Goal: Complete application form

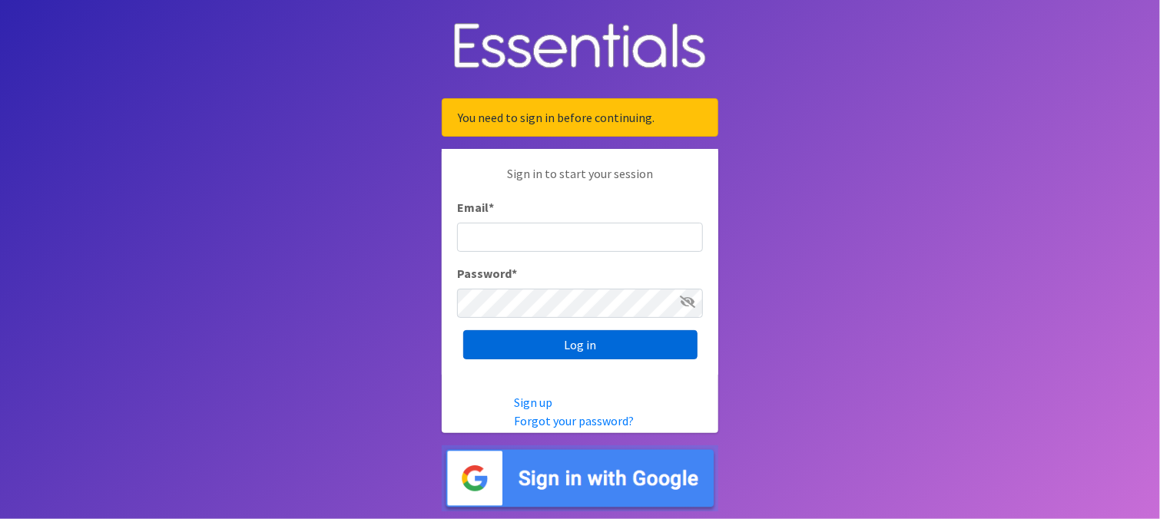
type input "[EMAIL_ADDRESS][DOMAIN_NAME]"
click at [566, 346] on input "Log in" at bounding box center [580, 344] width 234 height 29
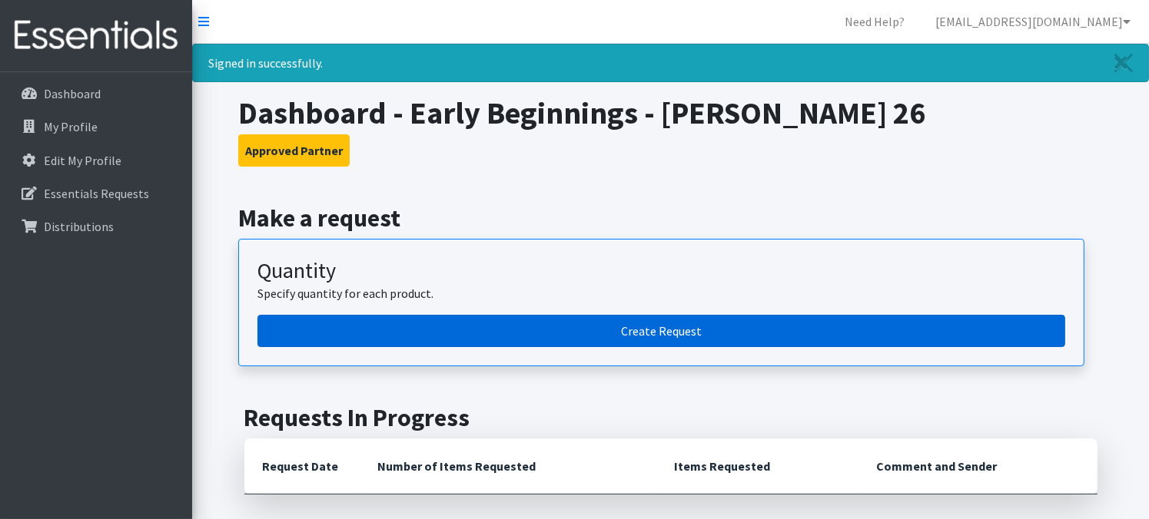
click at [576, 333] on link "Create Request" at bounding box center [661, 331] width 808 height 32
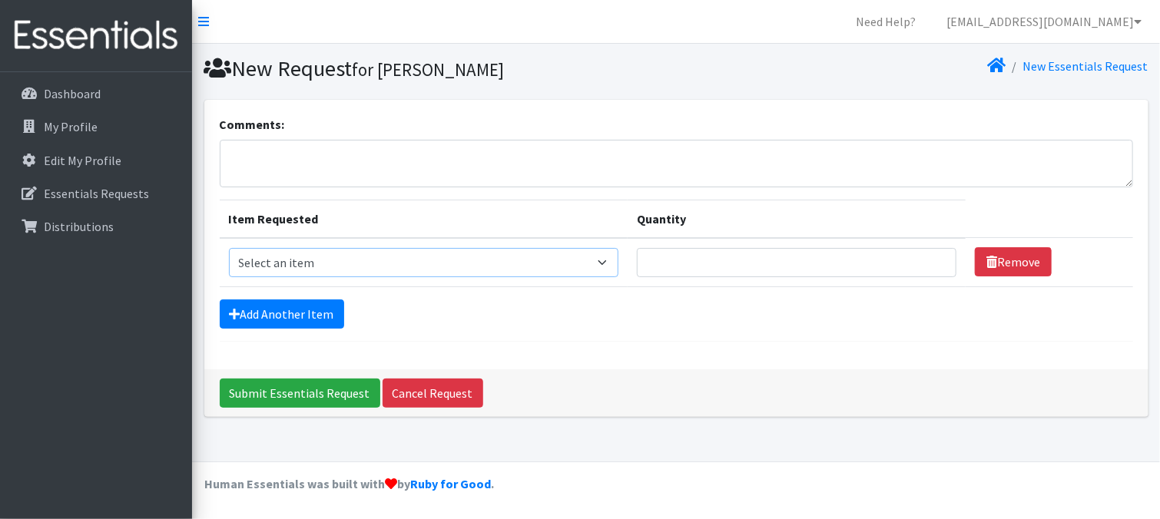
click at [283, 266] on select "Select an item Diapers - Newborn Diapers - Preemie Diapers - Size 1 Diapers - S…" at bounding box center [424, 262] width 390 height 29
click at [281, 268] on select "Select an item Diapers - Newborn Diapers - Preemie Diapers - Size 1 Diapers - S…" at bounding box center [424, 262] width 390 height 29
click at [229, 248] on select "Select an item Diapers - Newborn Diapers - Preemie Diapers - Size 1 Diapers - S…" at bounding box center [424, 262] width 390 height 29
click at [684, 264] on input "Quantity" at bounding box center [797, 262] width 320 height 29
drag, startPoint x: 287, startPoint y: 237, endPoint x: 289, endPoint y: 257, distance: 20.0
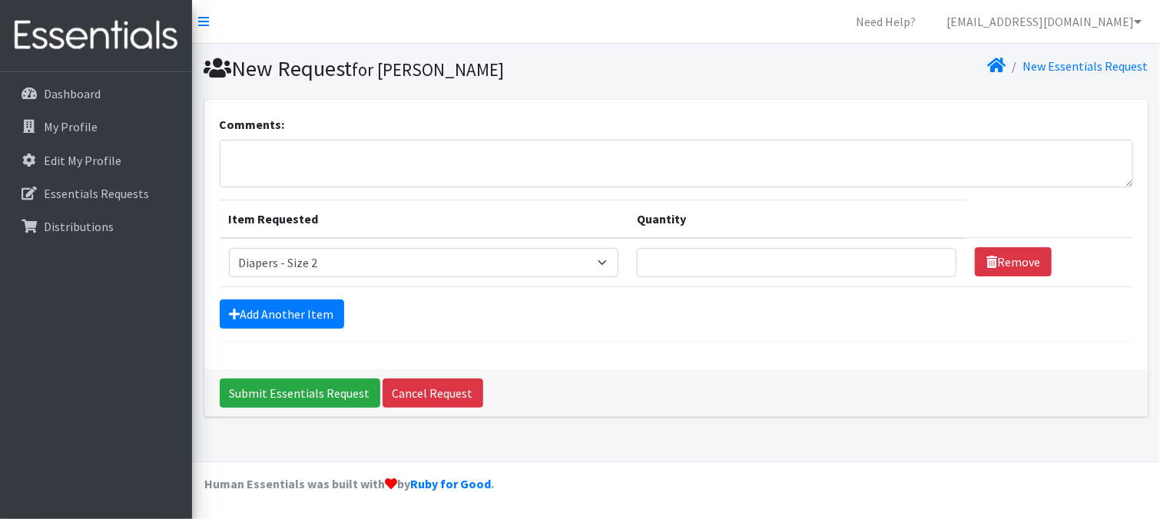
click at [289, 244] on td "Item Requested Select an item Diapers - Newborn Diapers - Preemie Diapers - Siz…" at bounding box center [424, 262] width 408 height 49
click at [289, 257] on select "Select an item Diapers - Newborn Diapers - Preemie Diapers - Size 1 Diapers - S…" at bounding box center [424, 262] width 390 height 29
select select "98"
click at [229, 248] on select "Select an item Diapers - Newborn Diapers - Preemie Diapers - Size 1 Diapers - S…" at bounding box center [424, 262] width 390 height 29
click at [679, 260] on input "Quantity" at bounding box center [797, 262] width 320 height 29
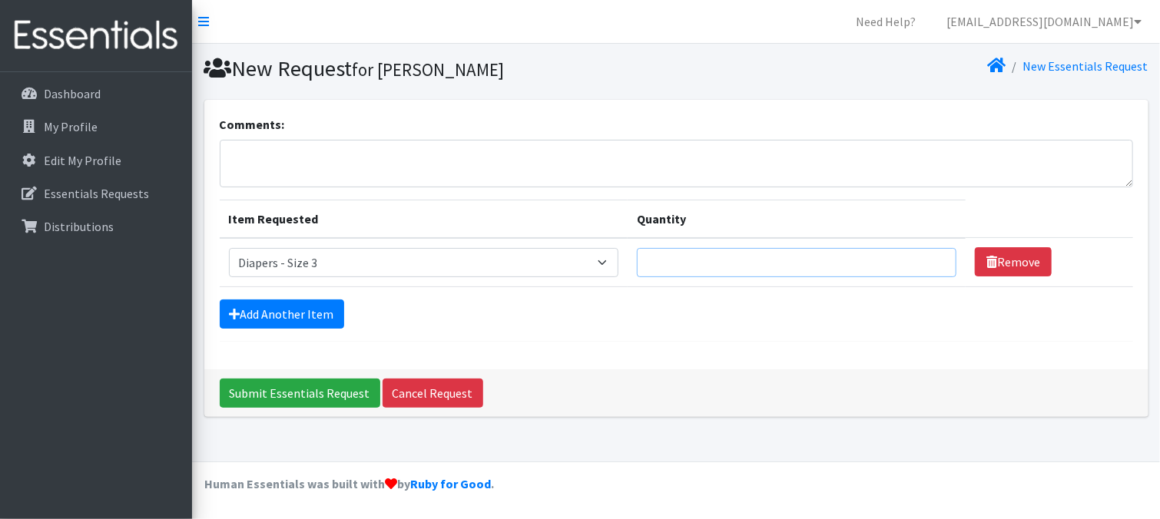
click at [676, 258] on input "Quantity" at bounding box center [797, 262] width 320 height 29
type input "300"
click at [314, 315] on link "Add Another Item" at bounding box center [282, 314] width 124 height 29
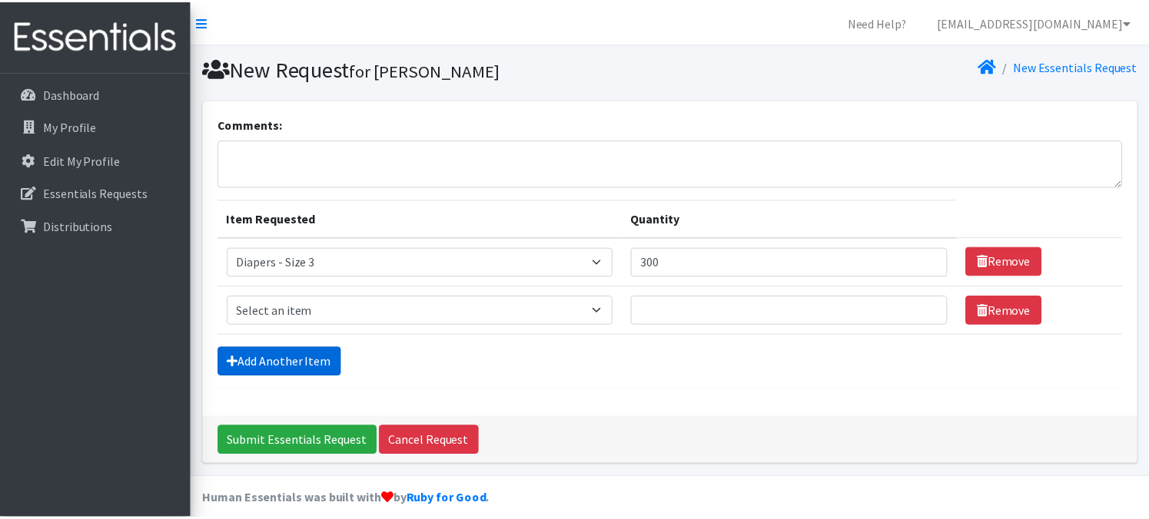
scroll to position [14, 0]
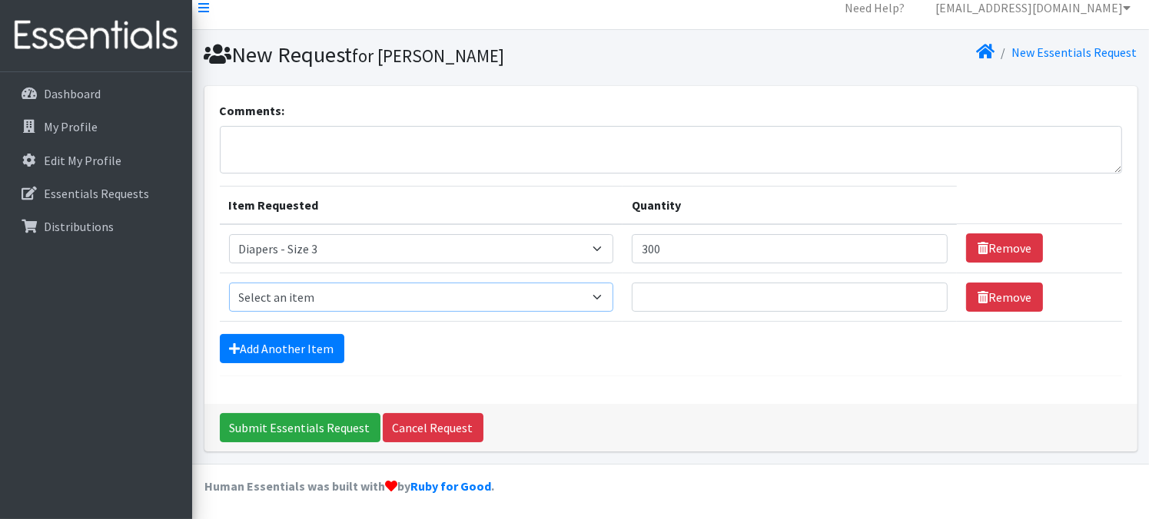
click at [329, 297] on select "Select an item Diapers - Newborn Diapers - Preemie Diapers - Size 1 Diapers - S…" at bounding box center [421, 297] width 385 height 29
click at [229, 283] on select "Select an item Diapers - Newborn Diapers - Preemie Diapers - Size 1 Diapers - S…" at bounding box center [421, 297] width 385 height 29
click at [320, 303] on select "Select an item Diapers - Newborn Diapers - Preemie Diapers - Size 1 Diapers - S…" at bounding box center [421, 297] width 385 height 29
select select "73"
click at [229, 283] on select "Select an item Diapers - Newborn Diapers - Preemie Diapers - Size 1 Diapers - S…" at bounding box center [421, 297] width 385 height 29
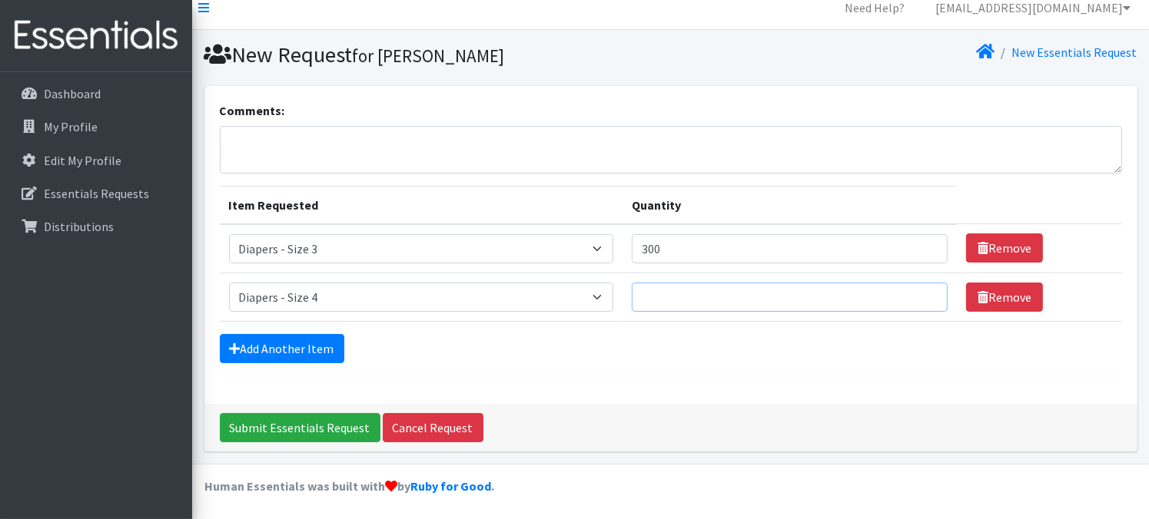
click at [707, 299] on input "Quantity" at bounding box center [790, 297] width 316 height 29
type input "400"
click at [269, 347] on link "Add Another Item" at bounding box center [282, 348] width 124 height 29
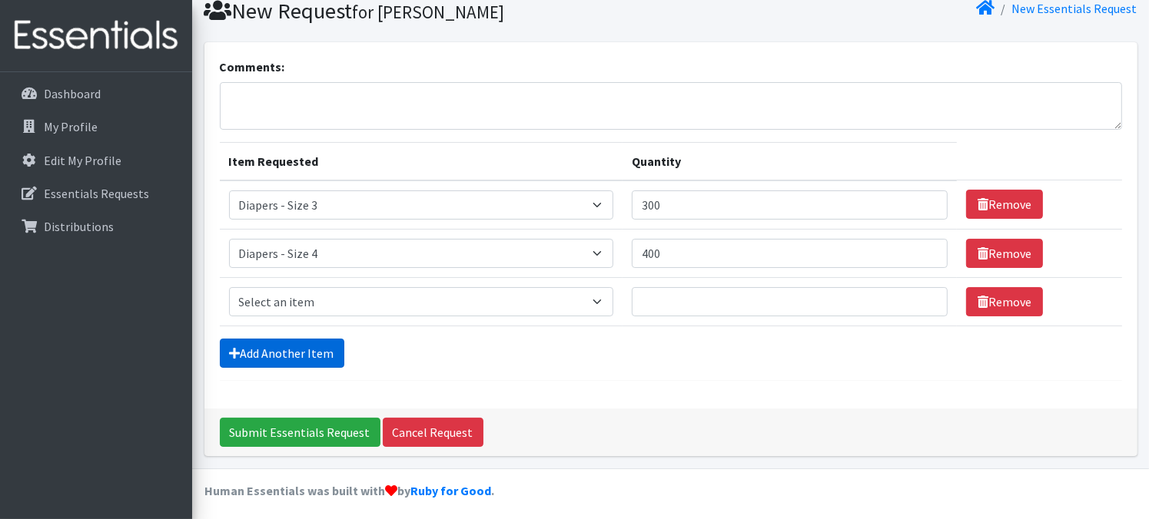
scroll to position [61, 0]
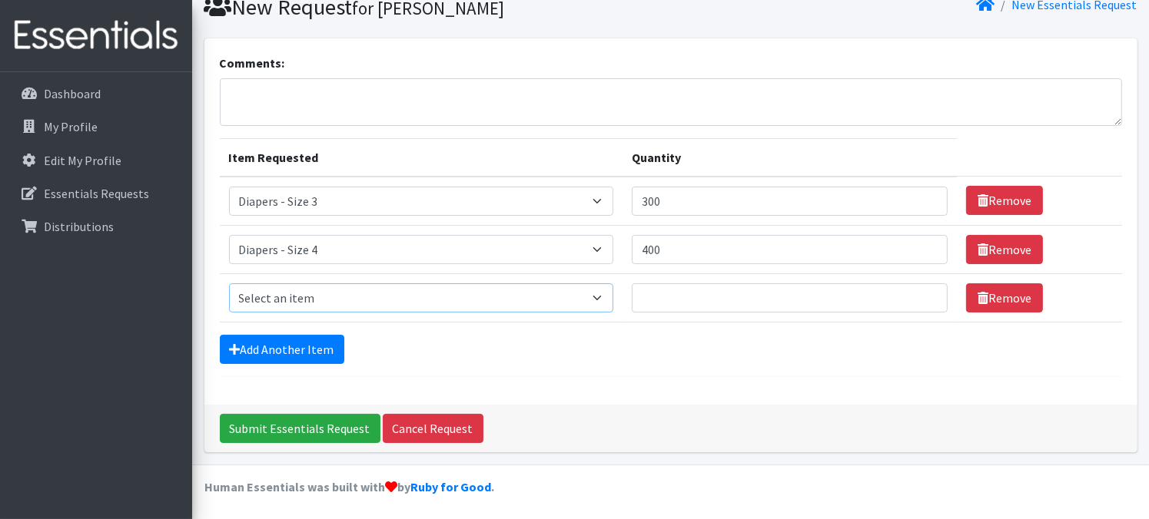
click at [333, 294] on select "Select an item Diapers - Newborn Diapers - Preemie Diapers - Size 1 Diapers - S…" at bounding box center [421, 298] width 385 height 29
select select "74"
click at [229, 284] on select "Select an item Diapers - Newborn Diapers - Preemie Diapers - Size 1 Diapers - S…" at bounding box center [421, 298] width 385 height 29
click at [649, 293] on input "Quantity" at bounding box center [790, 298] width 316 height 29
type input "850"
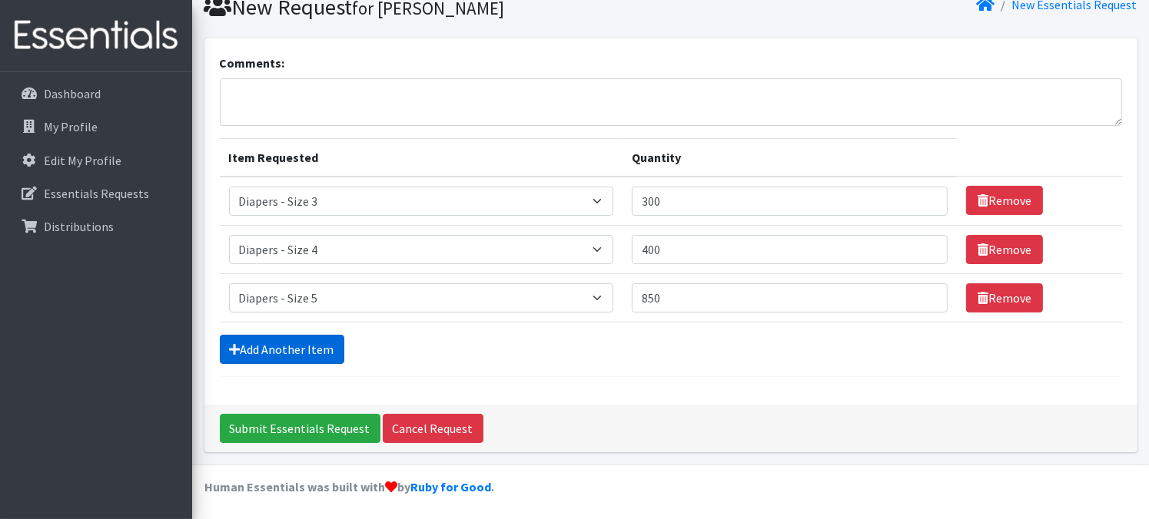
click at [294, 350] on link "Add Another Item" at bounding box center [282, 349] width 124 height 29
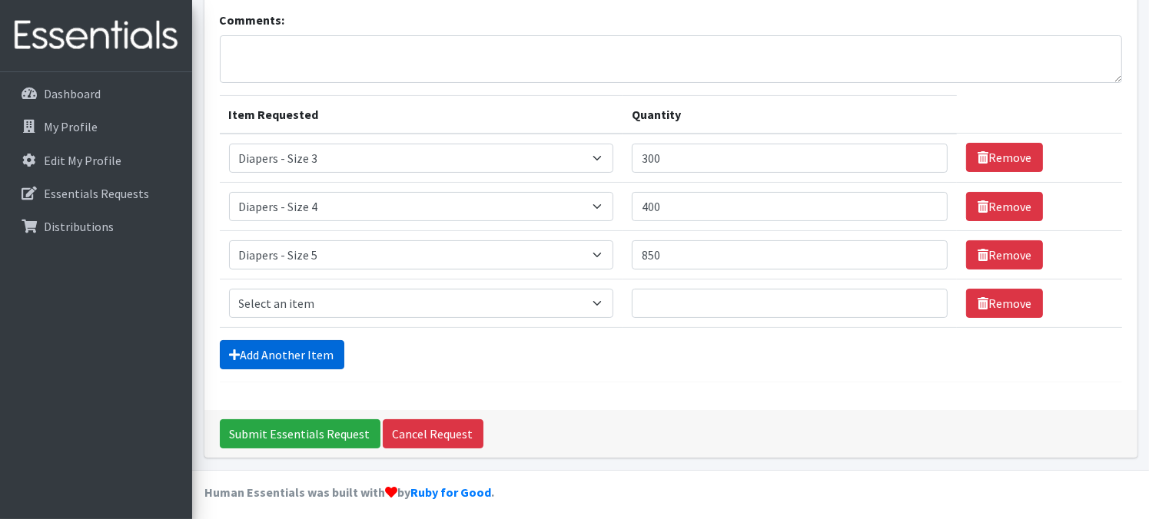
scroll to position [111, 0]
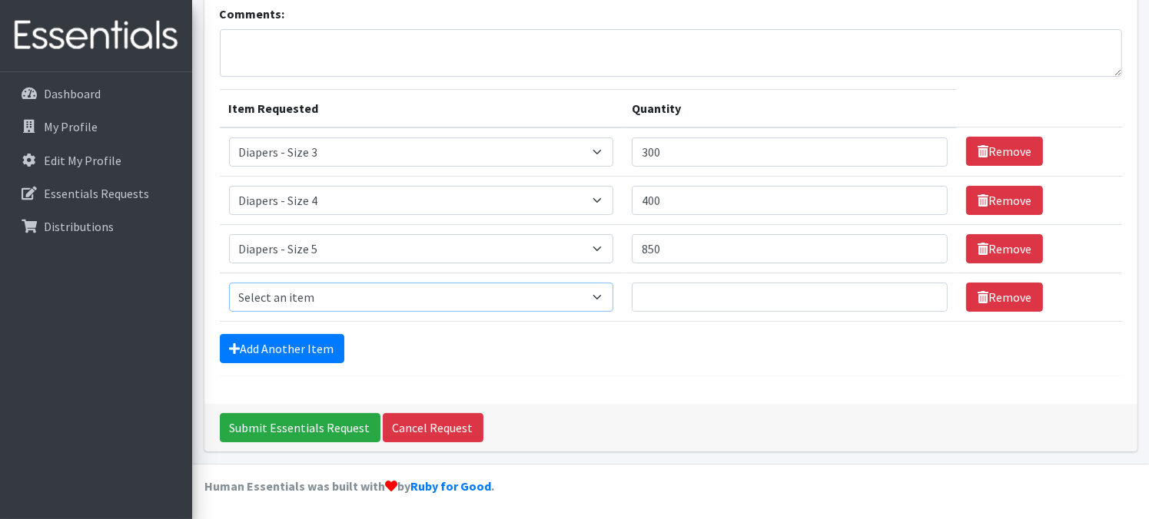
click at [434, 295] on select "Select an item Diapers - Newborn Diapers - Preemie Diapers - Size 1 Diapers - S…" at bounding box center [421, 297] width 385 height 29
select select "75"
click at [229, 283] on select "Select an item Diapers - Newborn Diapers - Preemie Diapers - Size 1 Diapers - S…" at bounding box center [421, 297] width 385 height 29
click at [682, 304] on input "Quantity" at bounding box center [790, 297] width 316 height 29
type input "400"
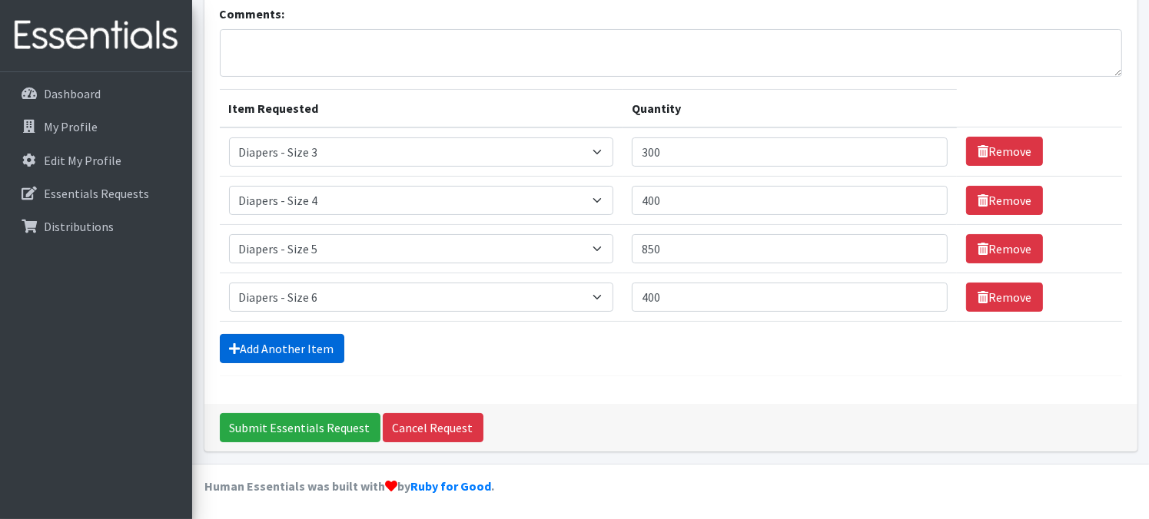
drag, startPoint x: 266, startPoint y: 353, endPoint x: 270, endPoint y: 344, distance: 9.3
click at [266, 353] on link "Add Another Item" at bounding box center [282, 348] width 124 height 29
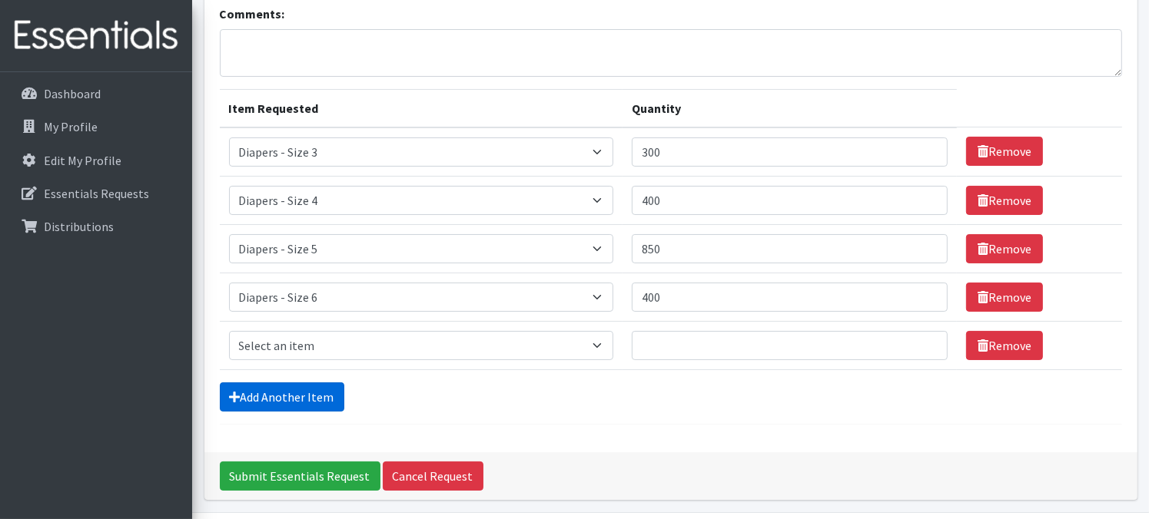
scroll to position [158, 0]
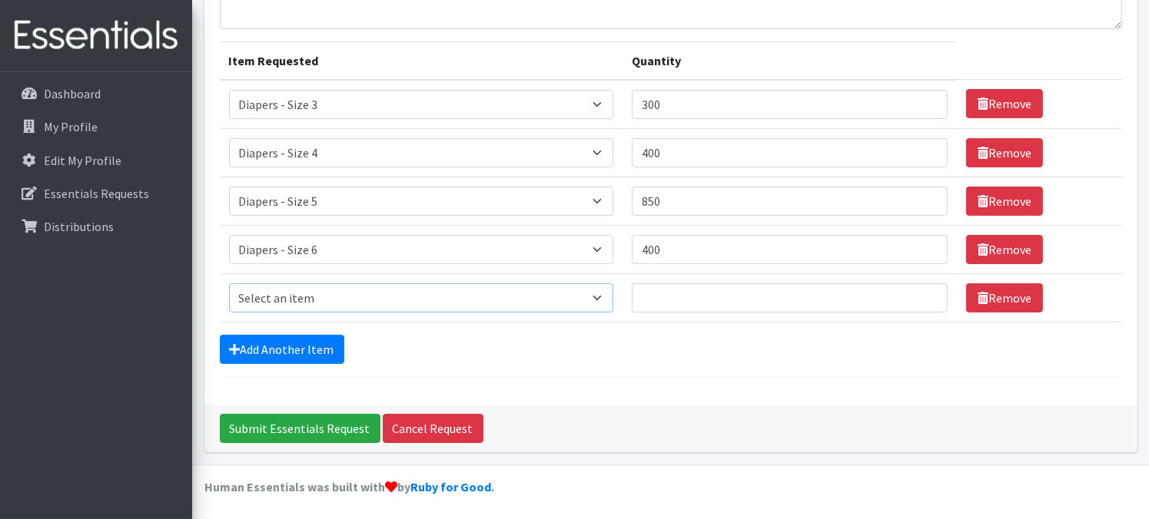
click at [337, 299] on select "Select an item Diapers - Newborn Diapers - Preemie Diapers - Size 1 Diapers - S…" at bounding box center [421, 298] width 385 height 29
select select "15080"
click at [229, 284] on select "Select an item Diapers - Newborn Diapers - Preemie Diapers - Size 1 Diapers - S…" at bounding box center [421, 298] width 385 height 29
click at [667, 299] on input "Quantity" at bounding box center [790, 298] width 316 height 29
type input "50"
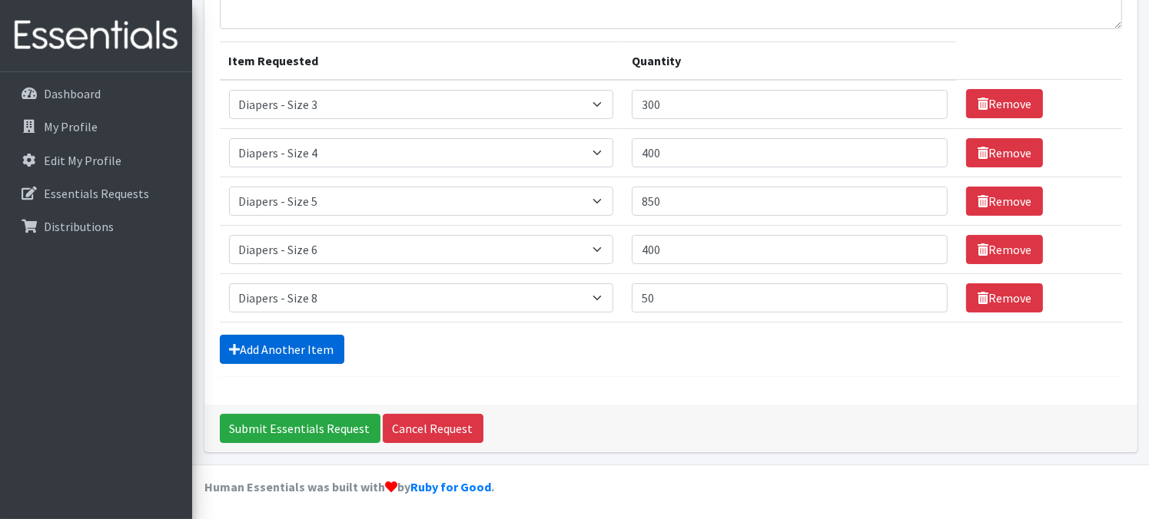
click at [292, 350] on link "Add Another Item" at bounding box center [282, 349] width 124 height 29
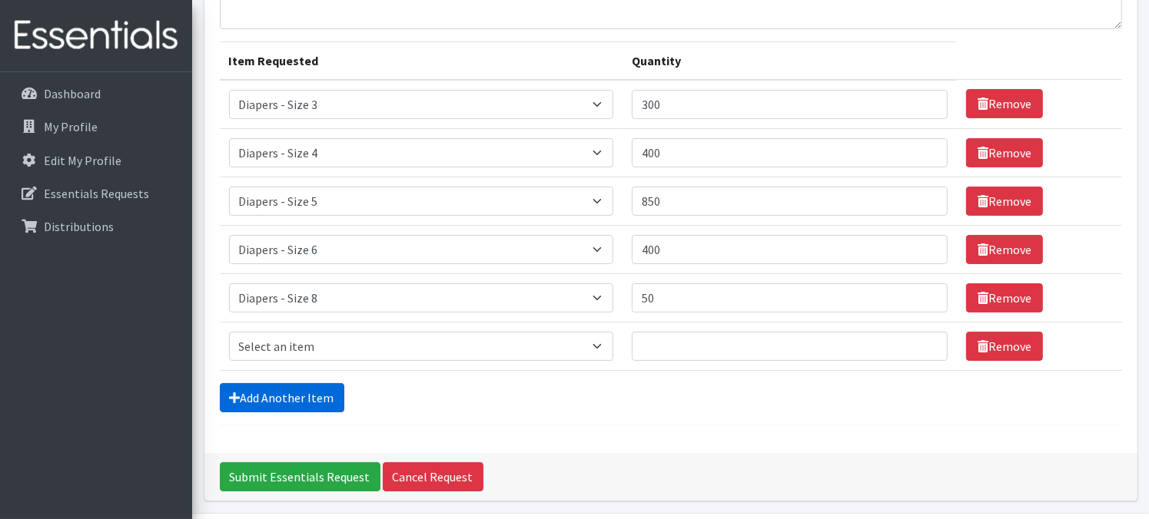
scroll to position [207, 0]
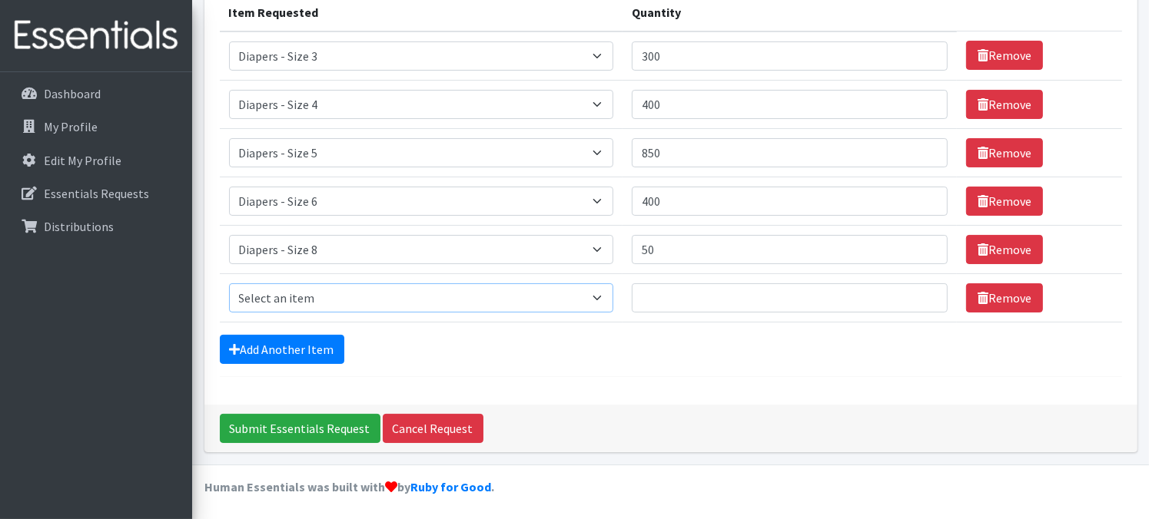
click at [308, 296] on select "Select an item Diapers - Newborn Diapers - Preemie Diapers - Size 1 Diapers - S…" at bounding box center [421, 298] width 385 height 29
select select "87"
click at [229, 284] on select "Select an item Diapers - Newborn Diapers - Preemie Diapers - Size 1 Diapers - S…" at bounding box center [421, 298] width 385 height 29
click at [674, 288] on input "Quantity" at bounding box center [790, 298] width 316 height 29
drag, startPoint x: 676, startPoint y: 295, endPoint x: 615, endPoint y: 299, distance: 61.6
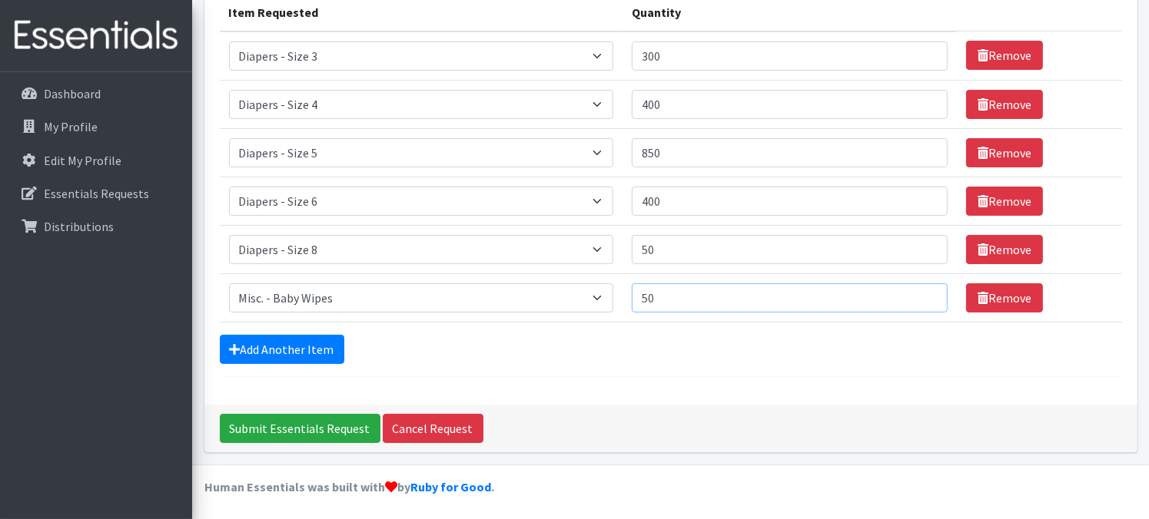
click at [620, 299] on tr "Item Requested Select an item Diapers - Newborn Diapers - Preemie Diapers - Siz…" at bounding box center [671, 298] width 902 height 48
type input "60"
click at [308, 340] on link "Add Another Item" at bounding box center [282, 349] width 124 height 29
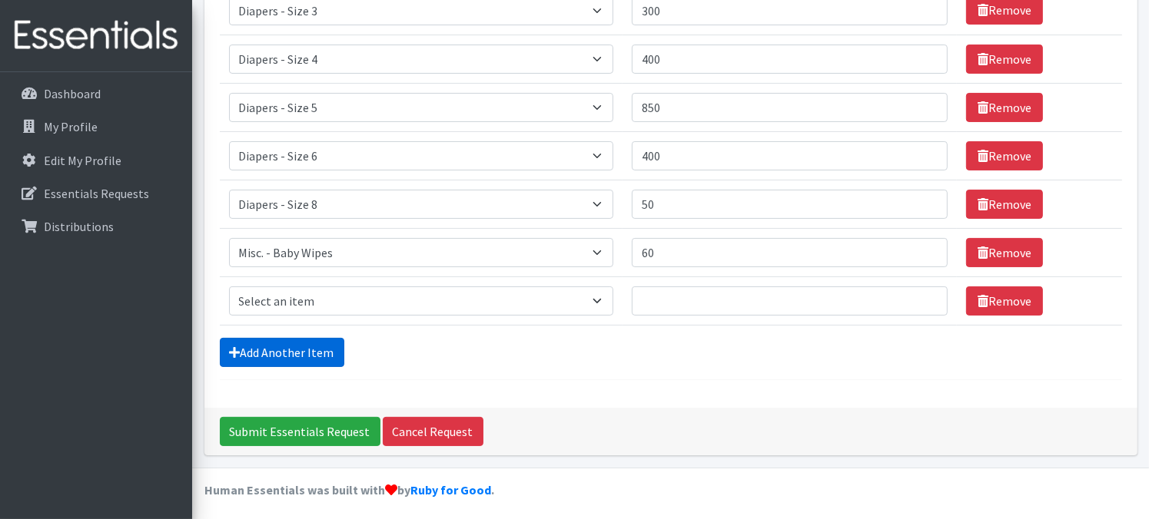
scroll to position [255, 0]
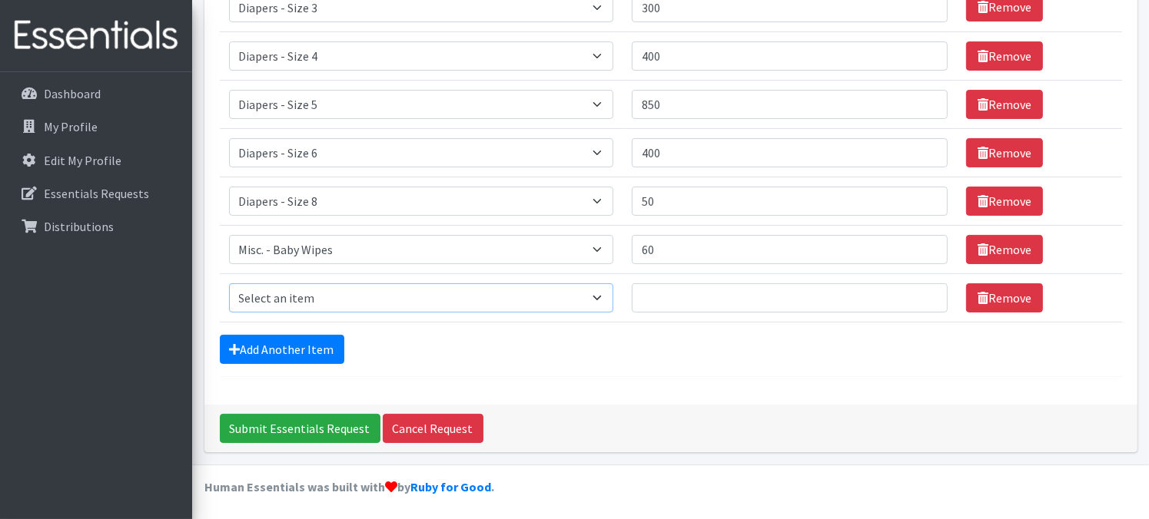
click at [329, 291] on select "Select an item Diapers - Newborn Diapers - Preemie Diapers - Size 1 Diapers - S…" at bounding box center [421, 298] width 385 height 29
select select "9066"
click at [229, 284] on select "Select an item Diapers - Newborn Diapers - Preemie Diapers - Size 1 Diapers - S…" at bounding box center [421, 298] width 385 height 29
click at [685, 289] on input "Quantity" at bounding box center [790, 298] width 316 height 29
type input "10"
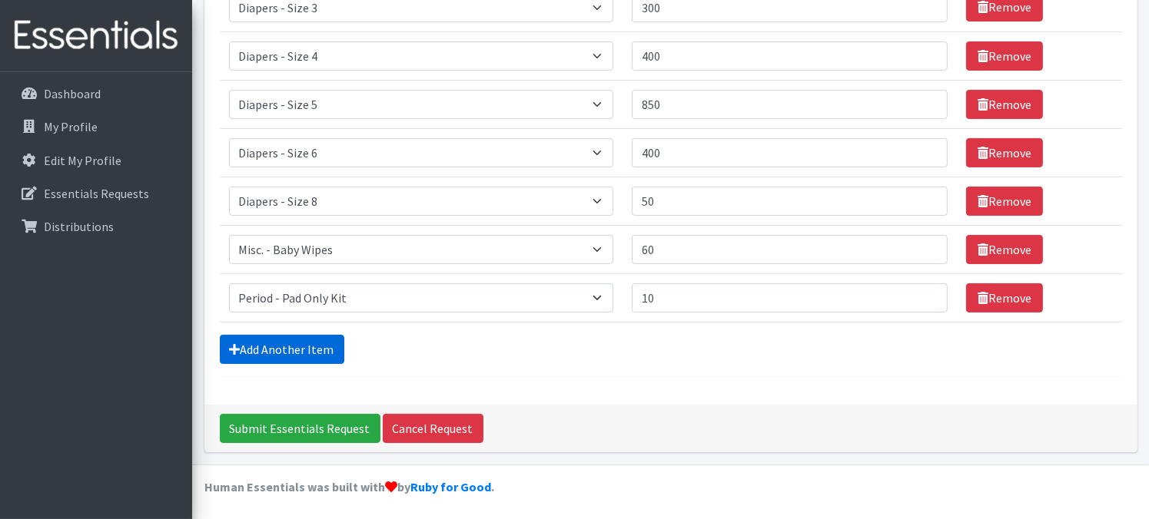
click at [295, 342] on link "Add Another Item" at bounding box center [282, 349] width 124 height 29
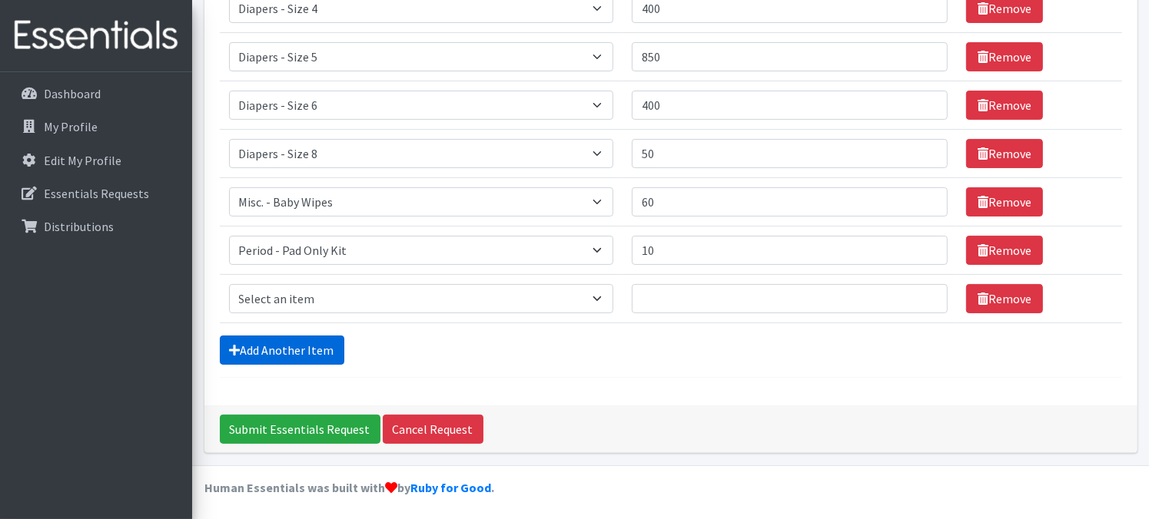
scroll to position [304, 0]
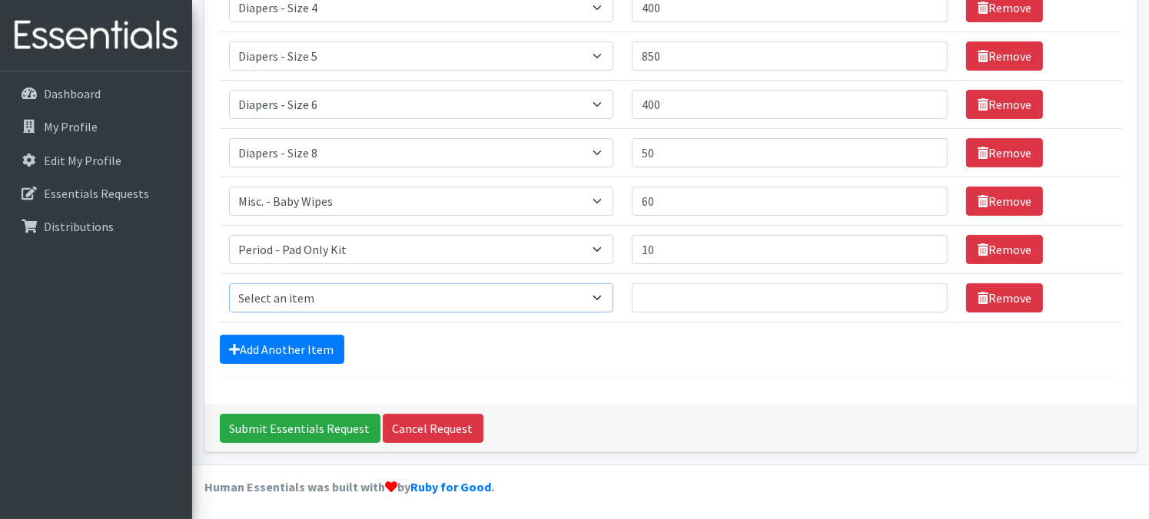
click at [319, 288] on select "Select an item Diapers - Newborn Diapers - Preemie Diapers - Size 1 Diapers - S…" at bounding box center [421, 298] width 385 height 29
select select "9067"
click at [229, 284] on select "Select an item Diapers - Newborn Diapers - Preemie Diapers - Size 1 Diapers - S…" at bounding box center [421, 298] width 385 height 29
click at [710, 292] on input "Quantity" at bounding box center [790, 298] width 316 height 29
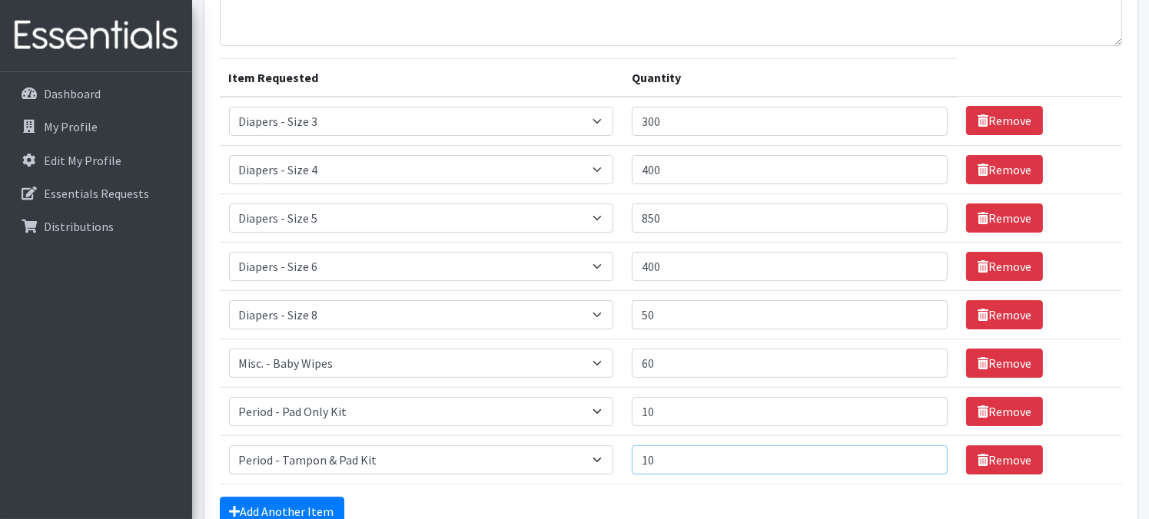
scroll to position [154, 0]
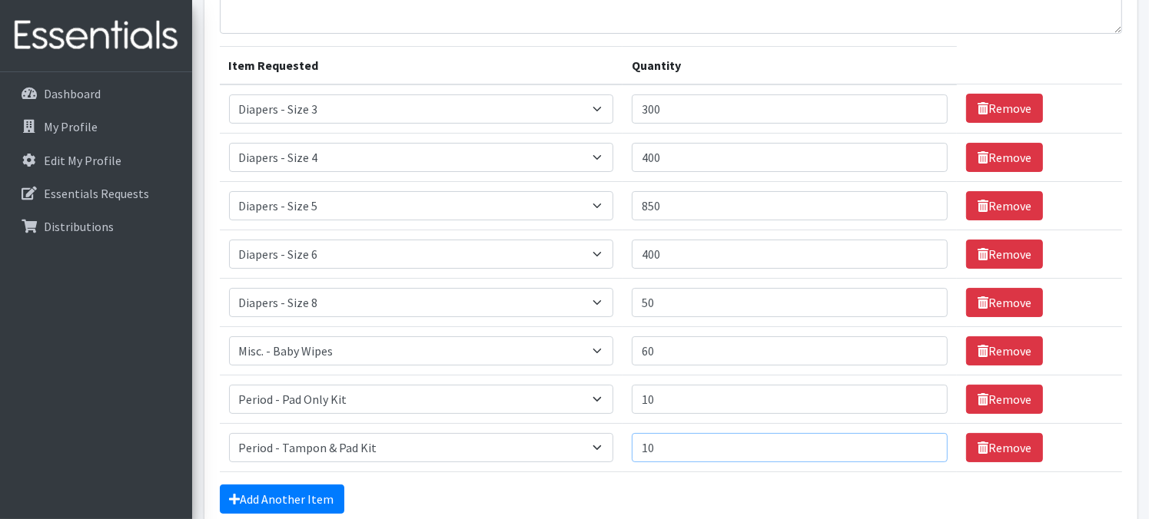
type input "10"
click at [308, 503] on link "Add Another Item" at bounding box center [282, 499] width 124 height 29
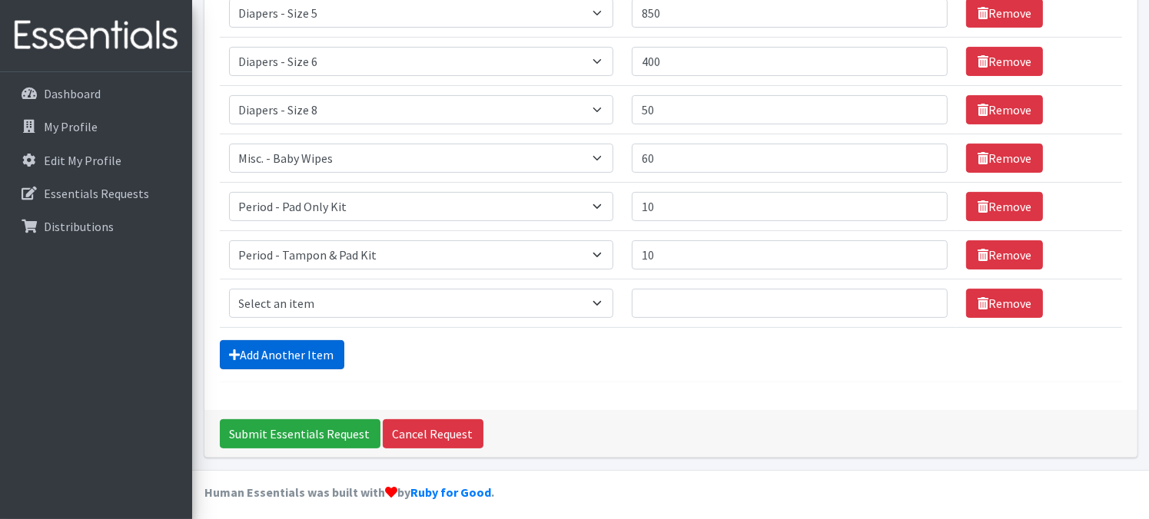
scroll to position [351, 0]
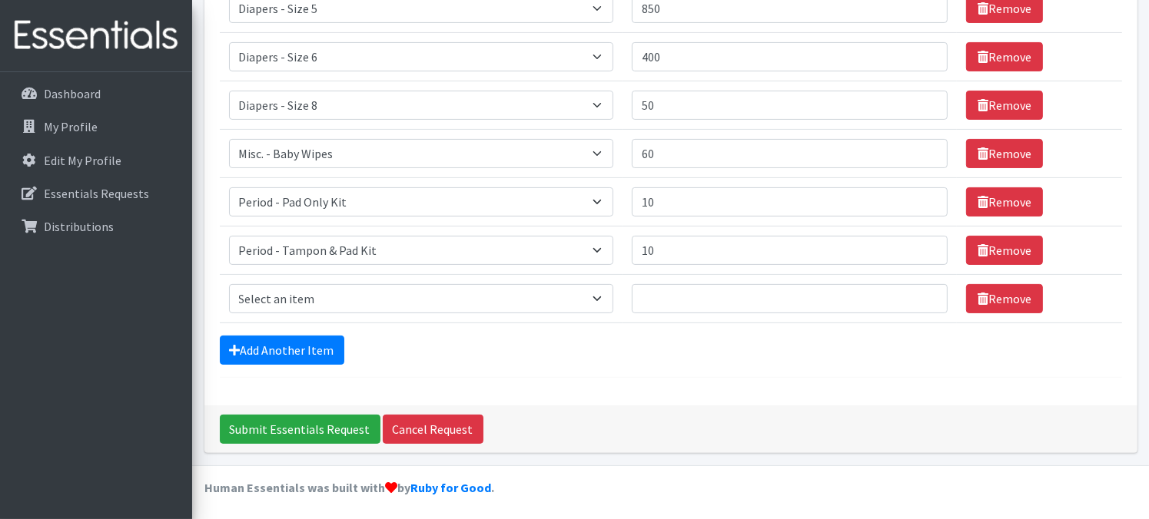
click at [315, 279] on td "Item Requested Select an item Diapers - Newborn Diapers - Preemie Diapers - Siz…" at bounding box center [421, 298] width 403 height 48
click at [313, 294] on select "Select an item Diapers - Newborn Diapers - Preemie Diapers - Size 1 Diapers - S…" at bounding box center [421, 298] width 385 height 29
select select "4021"
click at [229, 284] on select "Select an item Diapers - Newborn Diapers - Preemie Diapers - Size 1 Diapers - S…" at bounding box center [421, 298] width 385 height 29
click at [694, 300] on input "Quantity" at bounding box center [790, 298] width 316 height 29
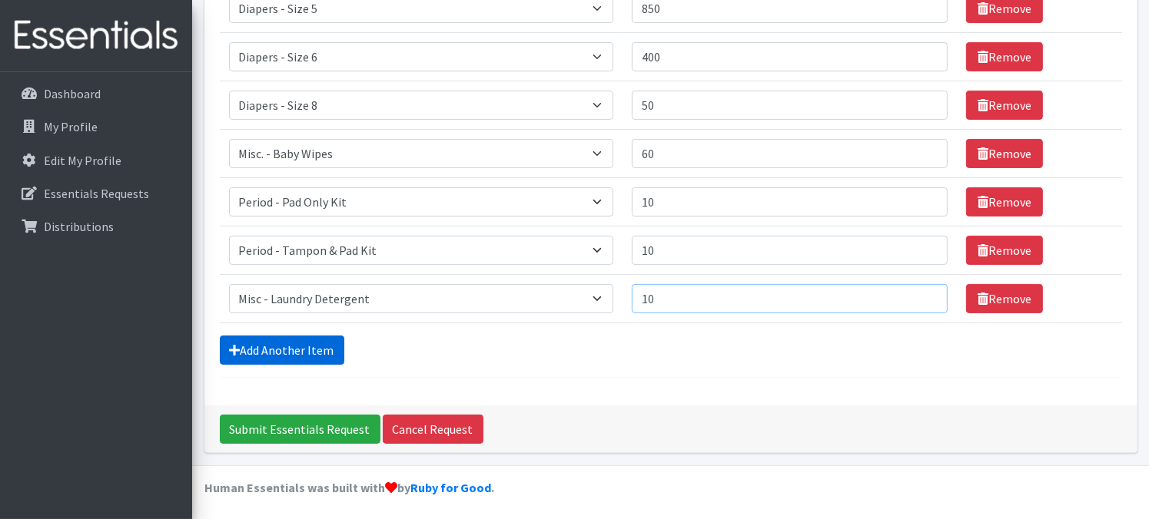
type input "10"
click at [301, 350] on link "Add Another Item" at bounding box center [282, 350] width 124 height 29
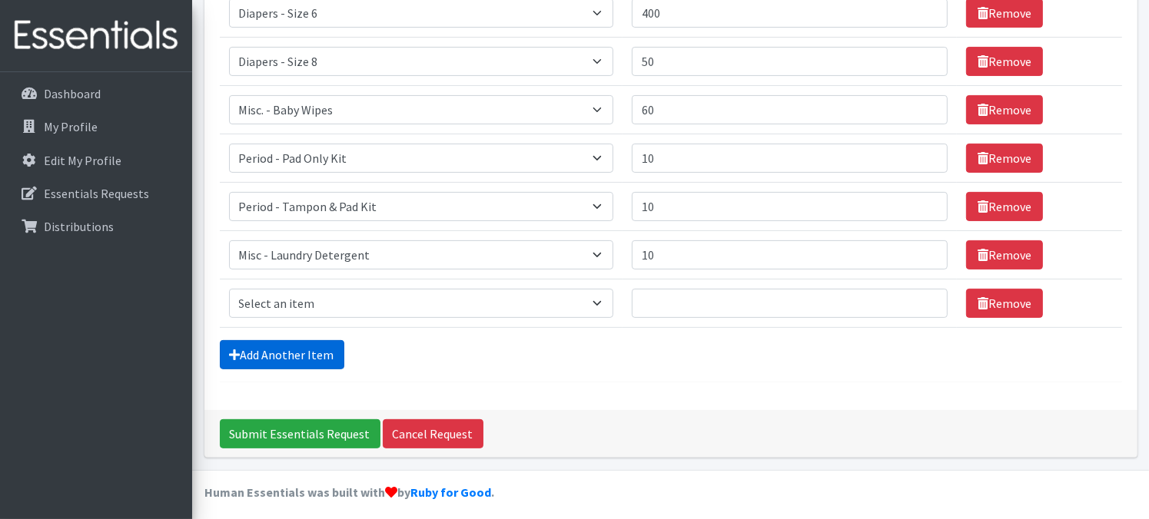
scroll to position [400, 0]
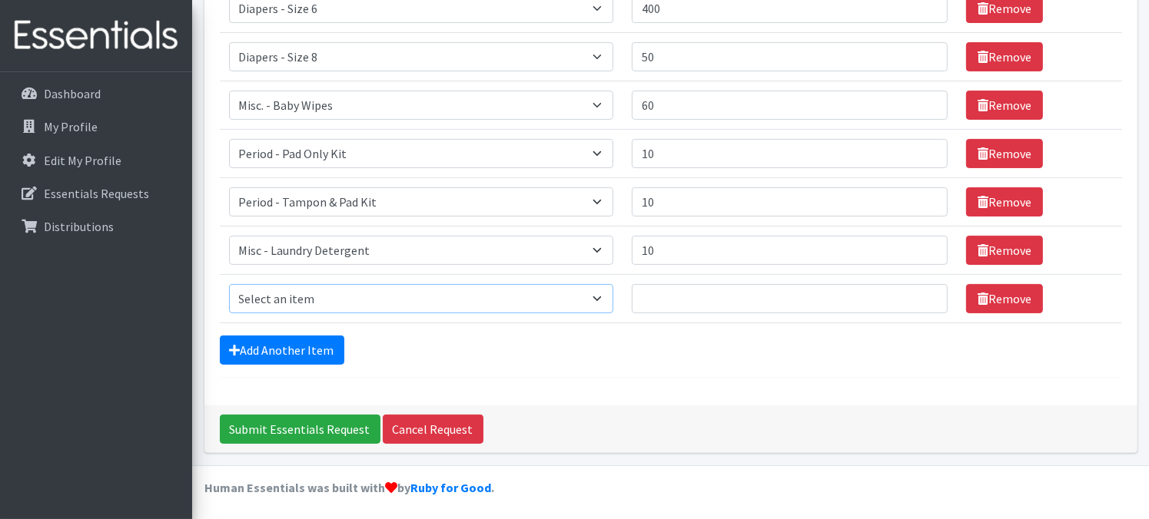
click at [312, 300] on select "Select an item Diapers - Newborn Diapers - Preemie Diapers - Size 1 Diapers - S…" at bounding box center [421, 298] width 385 height 29
click at [997, 296] on link "Remove" at bounding box center [1004, 298] width 77 height 29
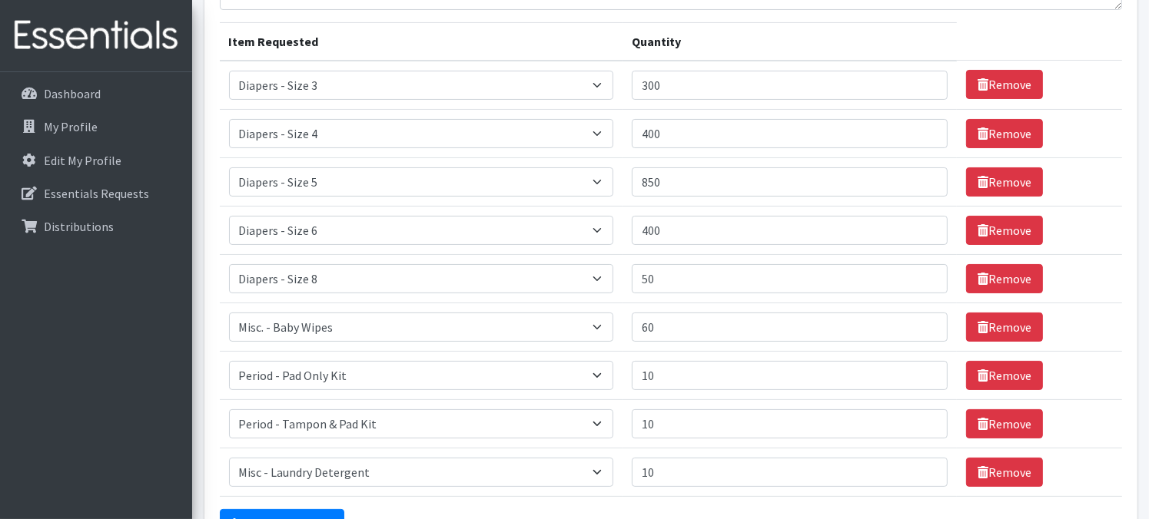
scroll to position [351, 0]
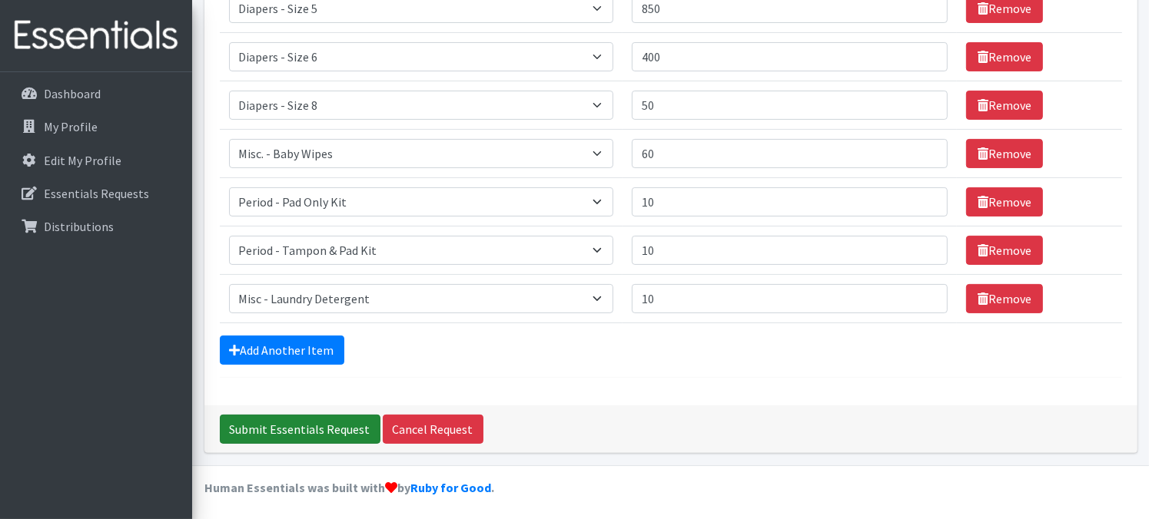
click at [255, 431] on input "Submit Essentials Request" at bounding box center [300, 429] width 161 height 29
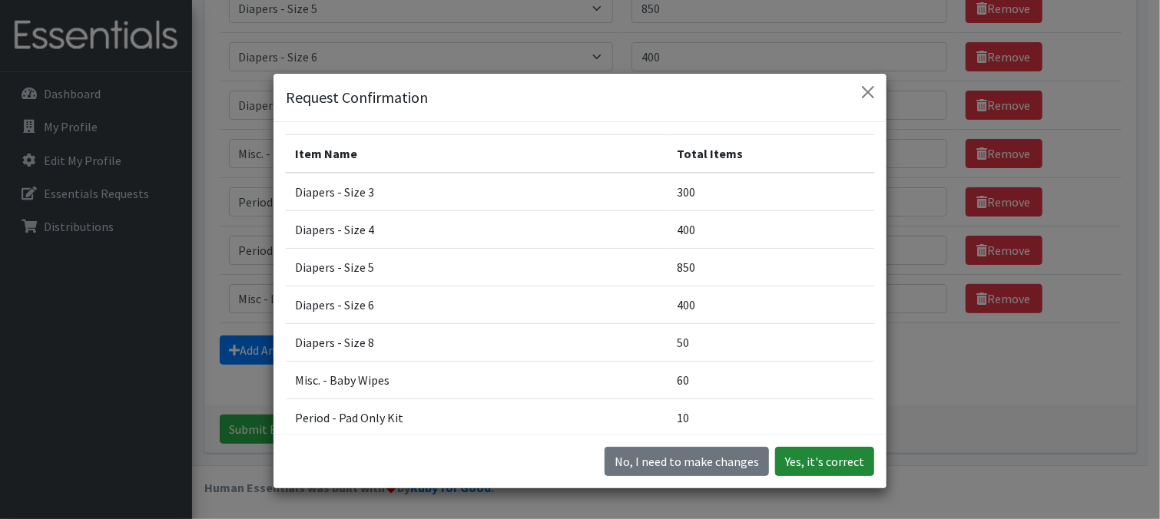
click at [841, 464] on button "Yes, it's correct" at bounding box center [824, 461] width 99 height 29
